Goal: Find specific page/section: Find specific page/section

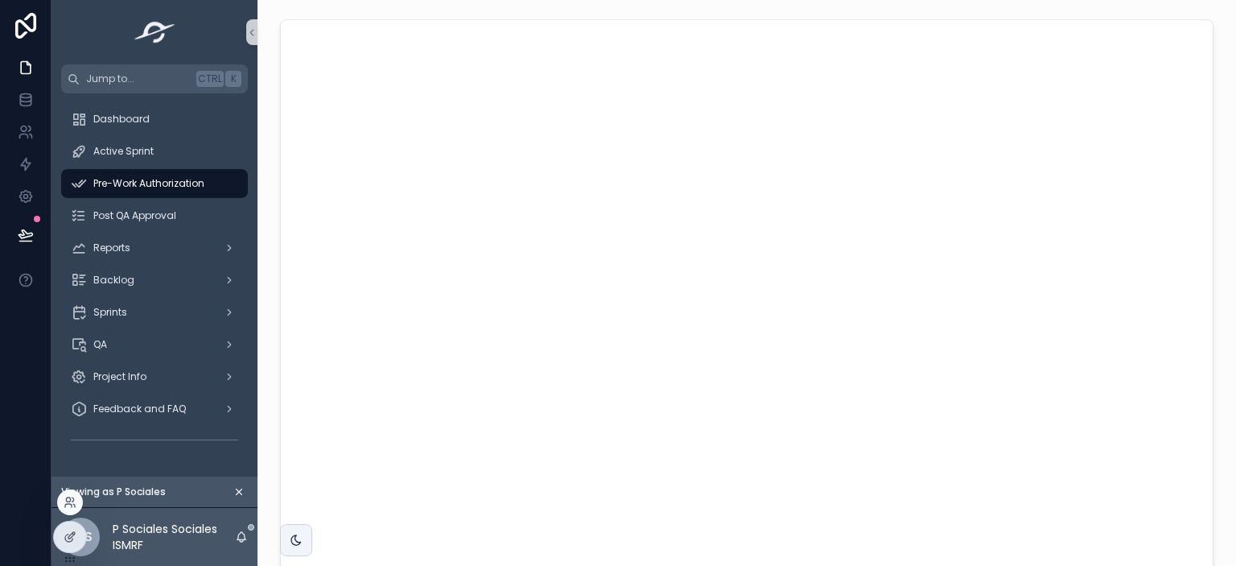
click at [70, 492] on div at bounding box center [70, 502] width 26 height 26
click at [64, 502] on icon at bounding box center [70, 502] width 13 height 13
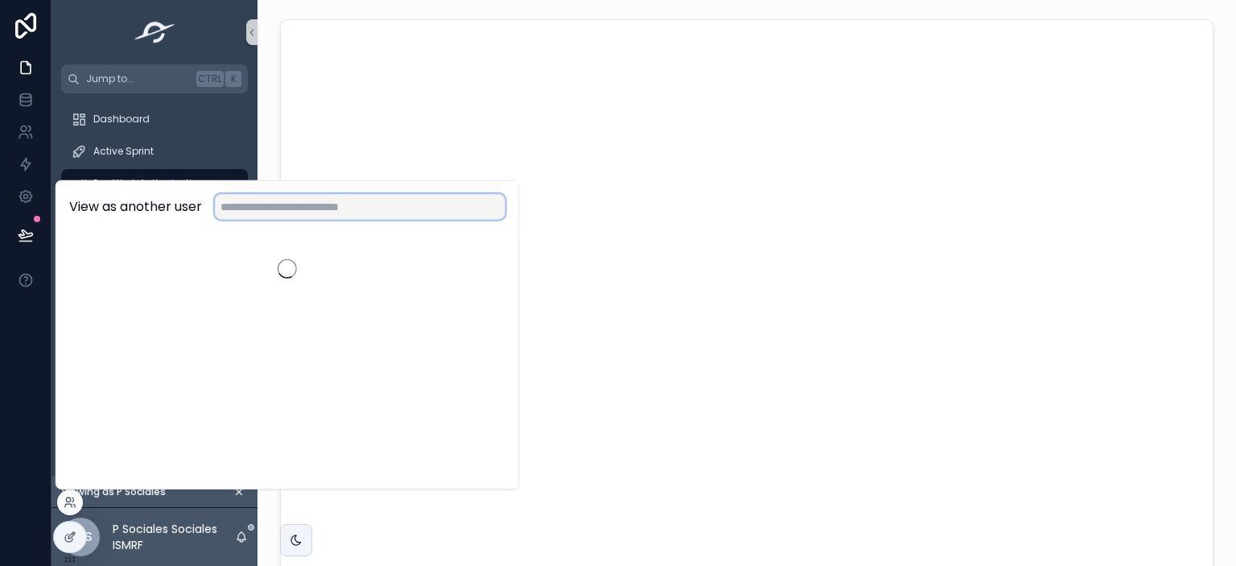
click at [290, 219] on input "text" at bounding box center [360, 207] width 290 height 26
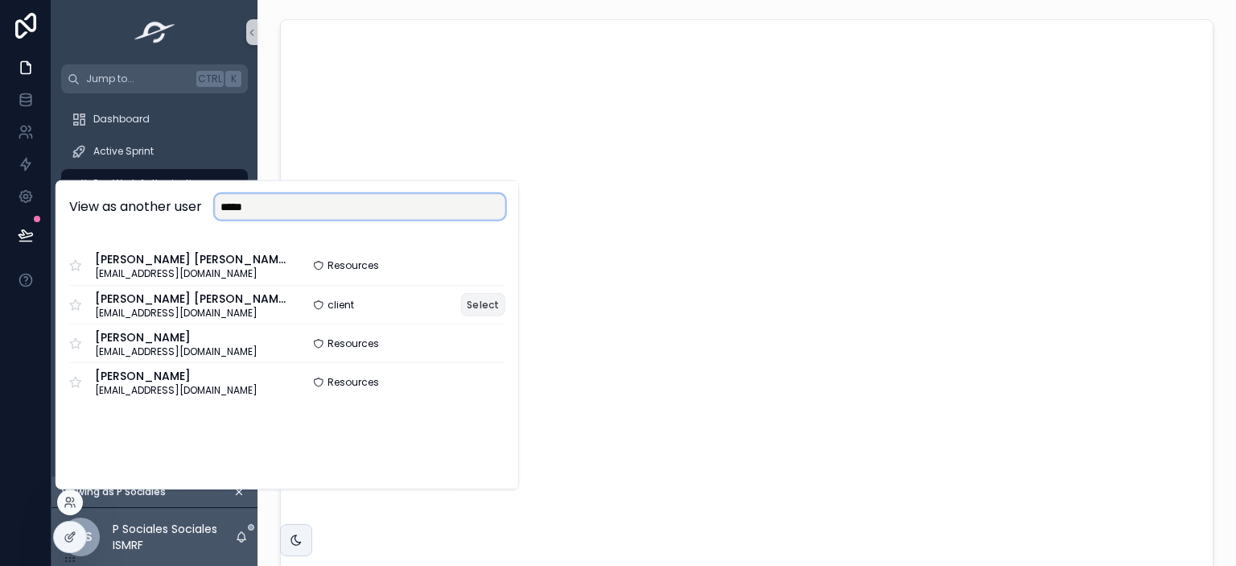
type input "*****"
click at [481, 311] on button "Select" at bounding box center [483, 304] width 44 height 23
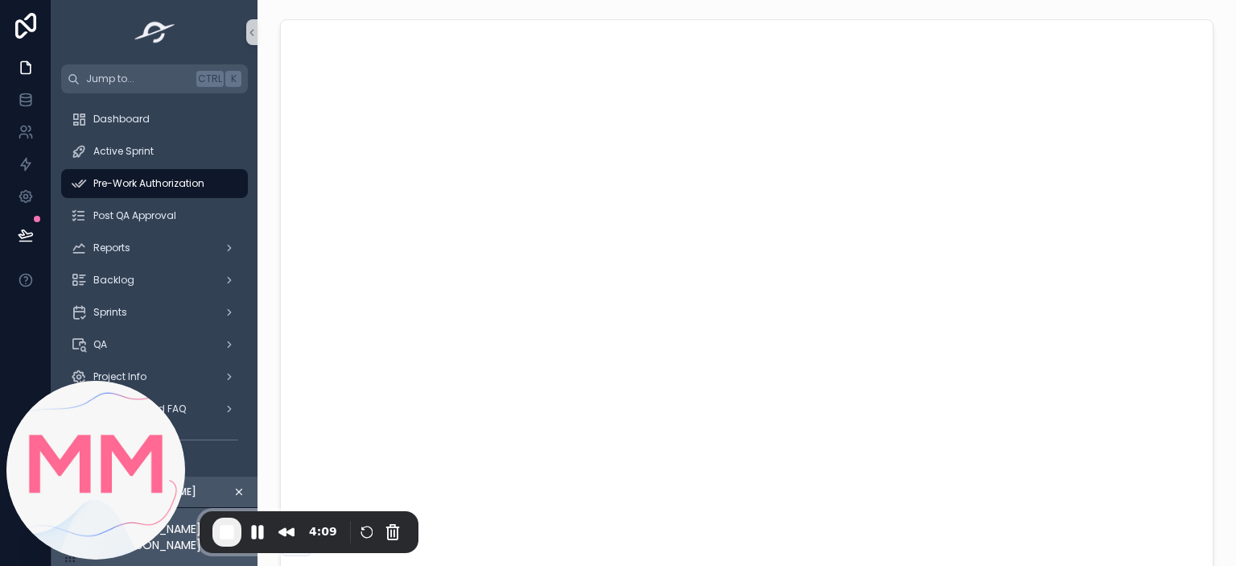
click at [235, 493] on icon "scrollable content" at bounding box center [238, 491] width 11 height 11
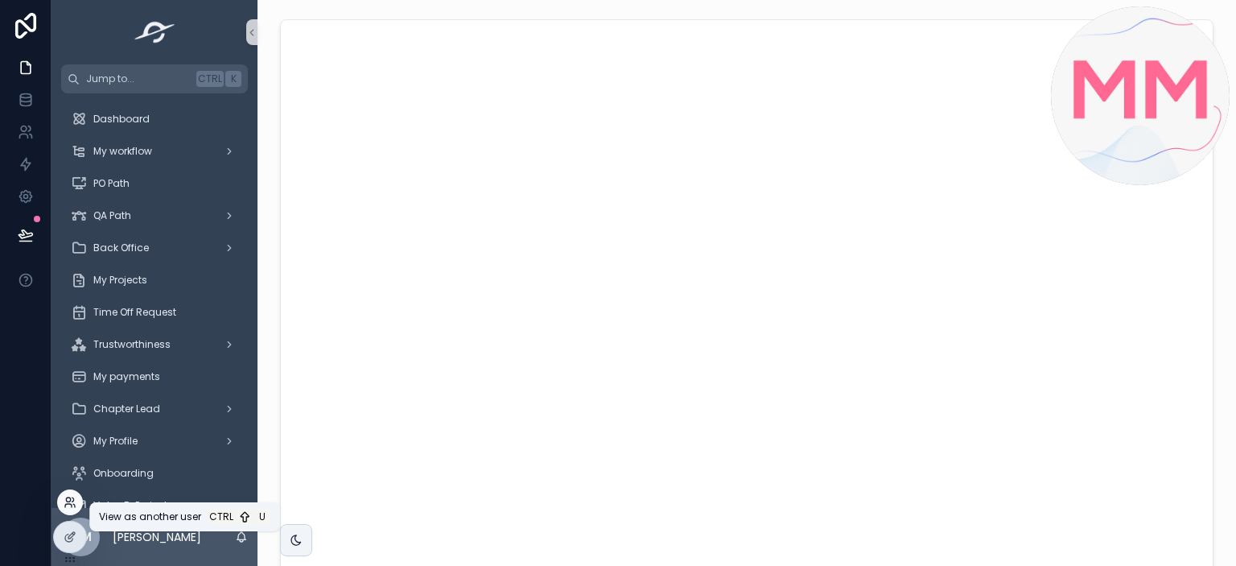
click at [68, 507] on icon at bounding box center [70, 502] width 13 height 13
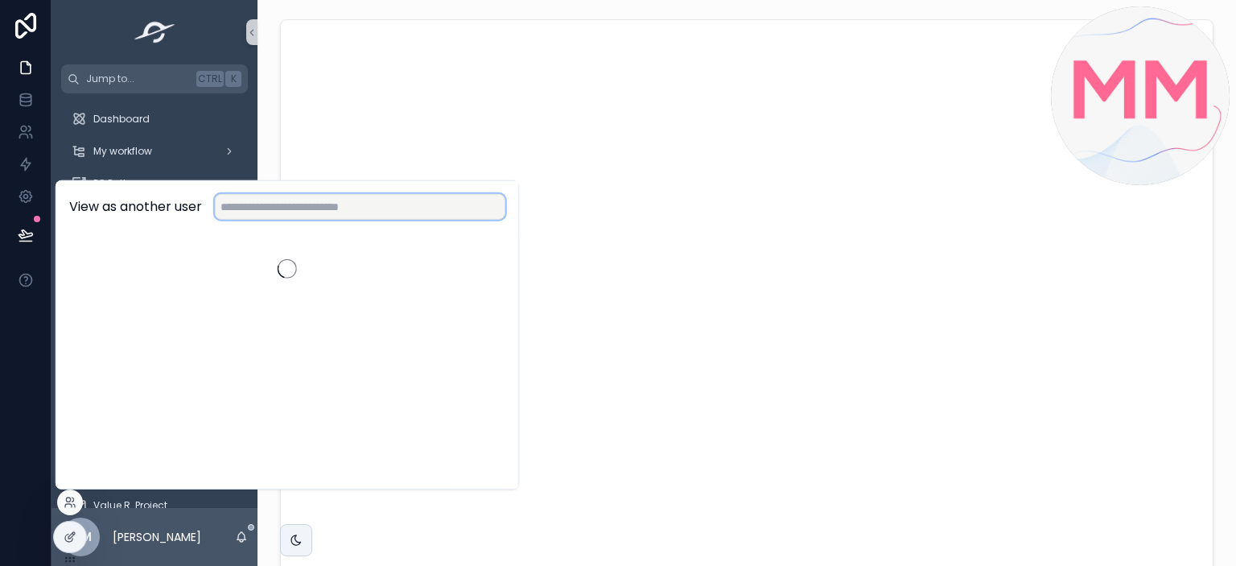
click at [292, 210] on input "text" at bounding box center [360, 207] width 290 height 26
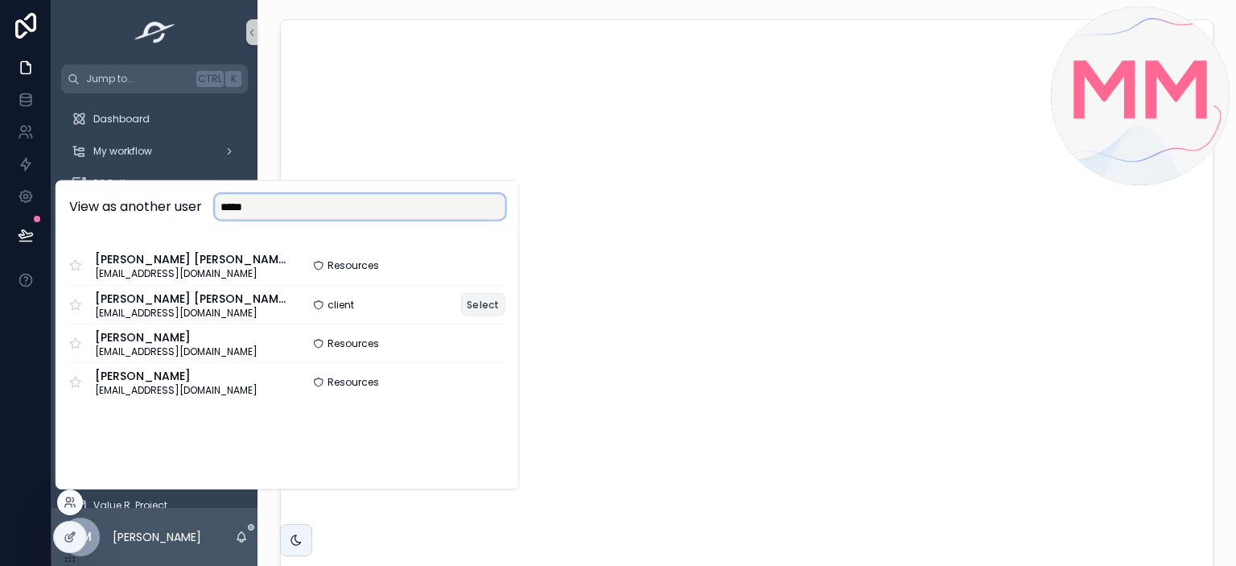
type input "*****"
click at [480, 305] on button "Select" at bounding box center [483, 304] width 44 height 23
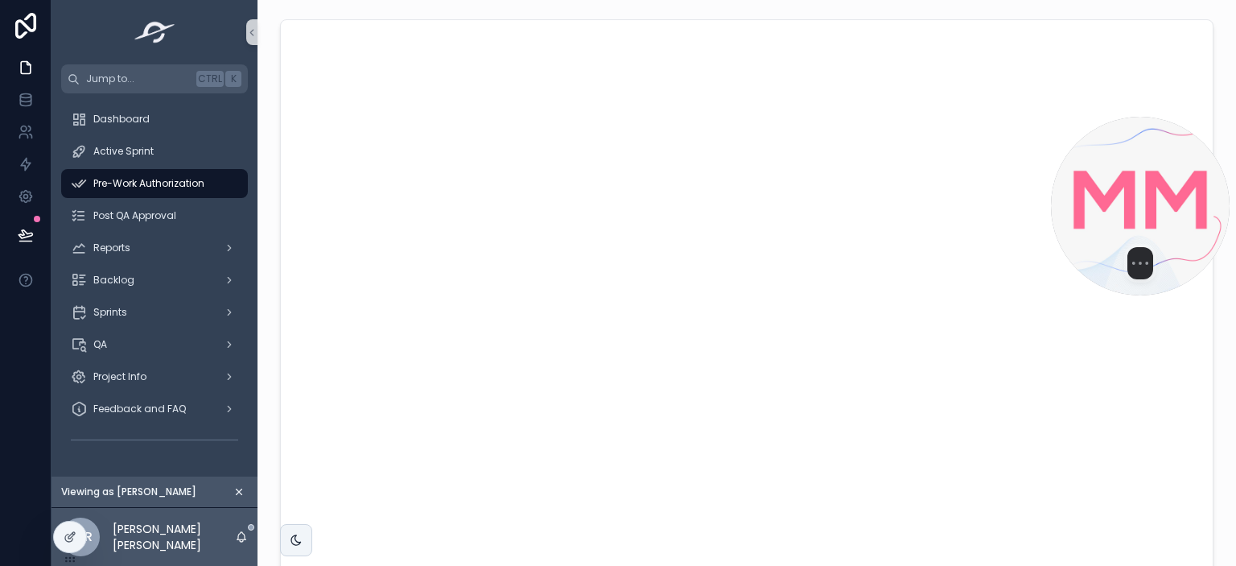
drag, startPoint x: 1156, startPoint y: 87, endPoint x: 1163, endPoint y: 200, distance: 113.6
click at [1163, 200] on img at bounding box center [1140, 206] width 179 height 179
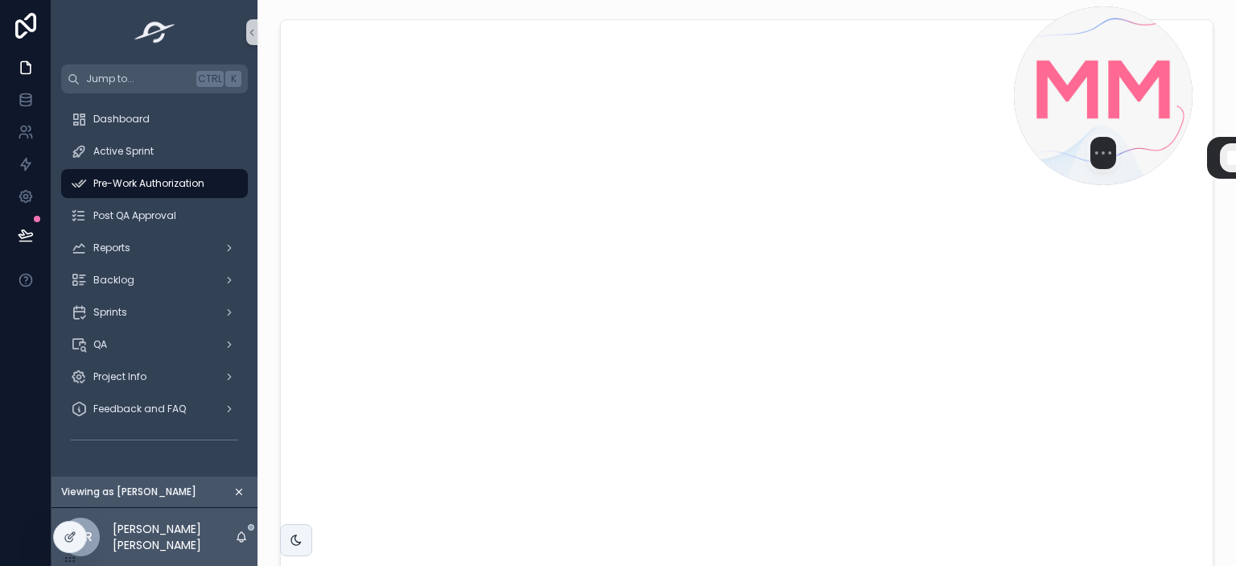
drag, startPoint x: 1197, startPoint y: 198, endPoint x: 1160, endPoint y: 67, distance: 136.3
click at [1160, 67] on img at bounding box center [1103, 95] width 179 height 179
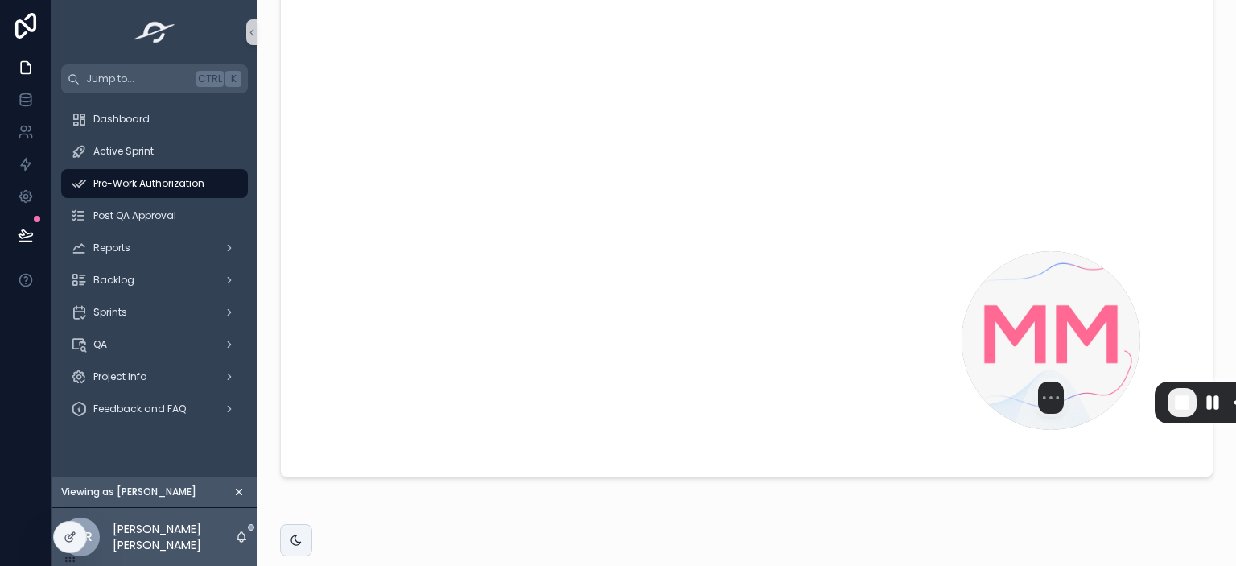
drag, startPoint x: 1110, startPoint y: 95, endPoint x: 1073, endPoint y: 390, distance: 297.6
click at [1073, 390] on img at bounding box center [1051, 340] width 179 height 179
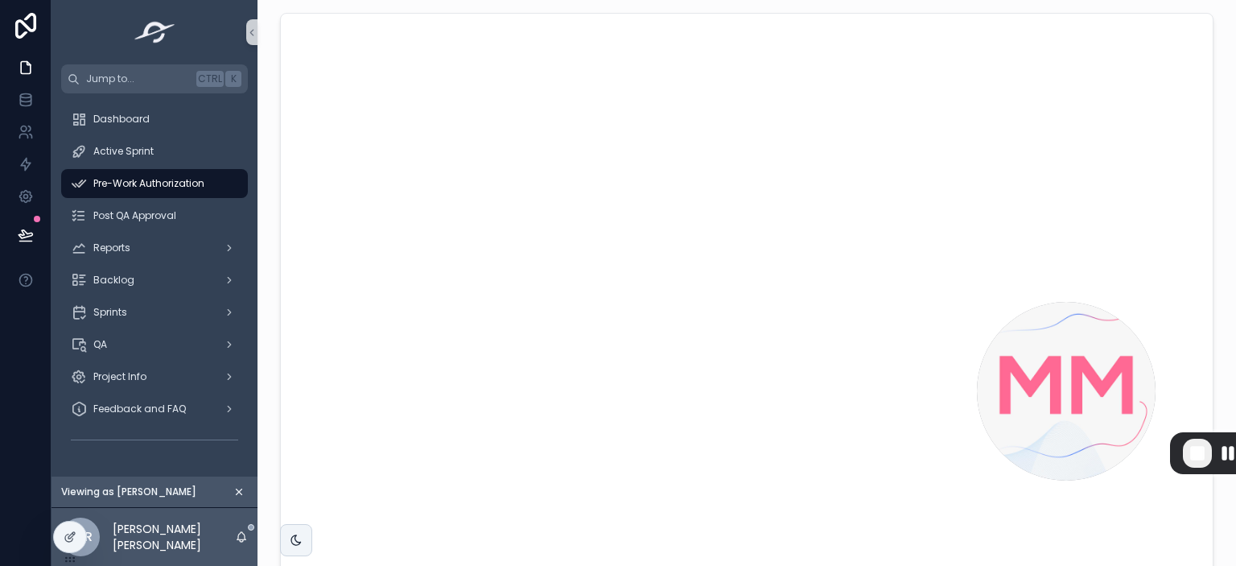
scroll to position [95, 0]
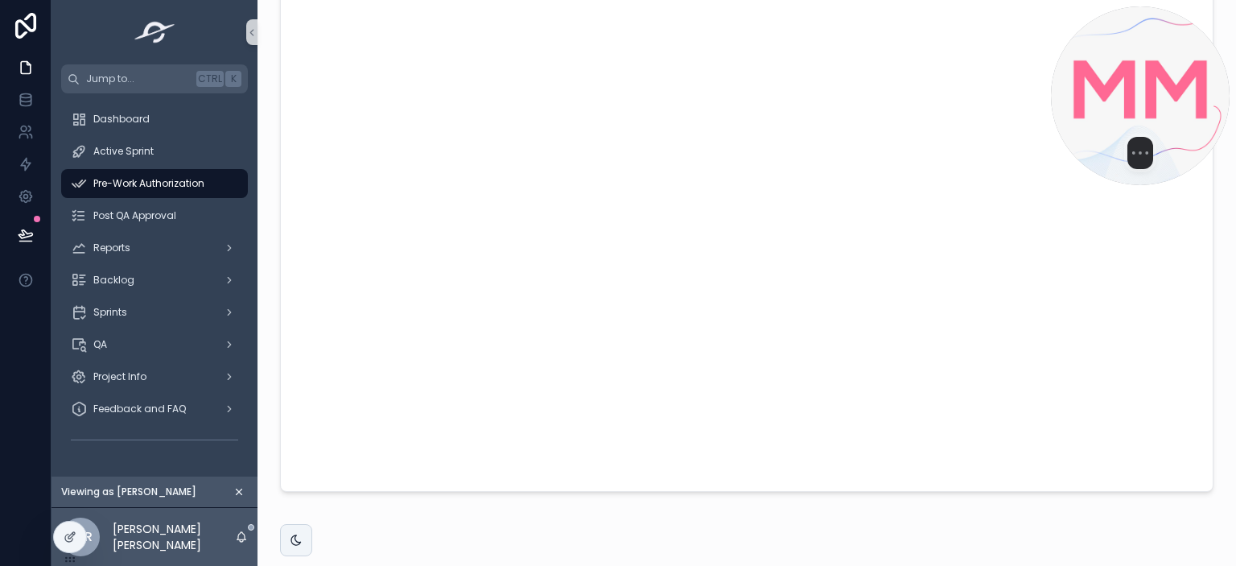
drag, startPoint x: 1050, startPoint y: 413, endPoint x: 1130, endPoint y: 39, distance: 381.8
click at [1130, 39] on img at bounding box center [1140, 95] width 179 height 179
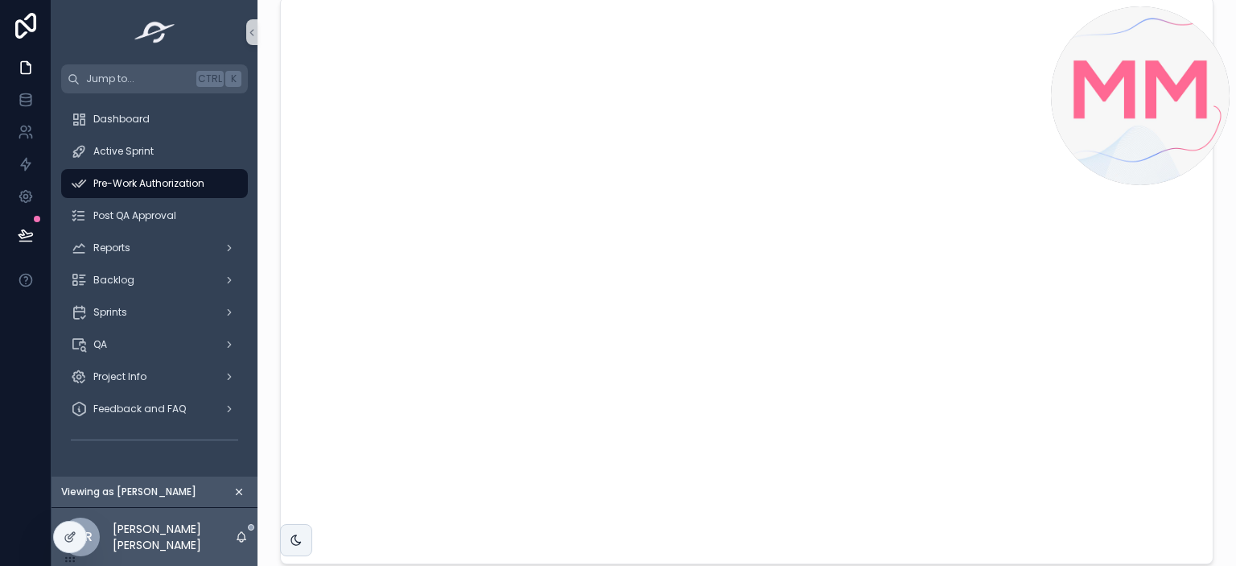
scroll to position [0, 0]
